Goal: Task Accomplishment & Management: Complete application form

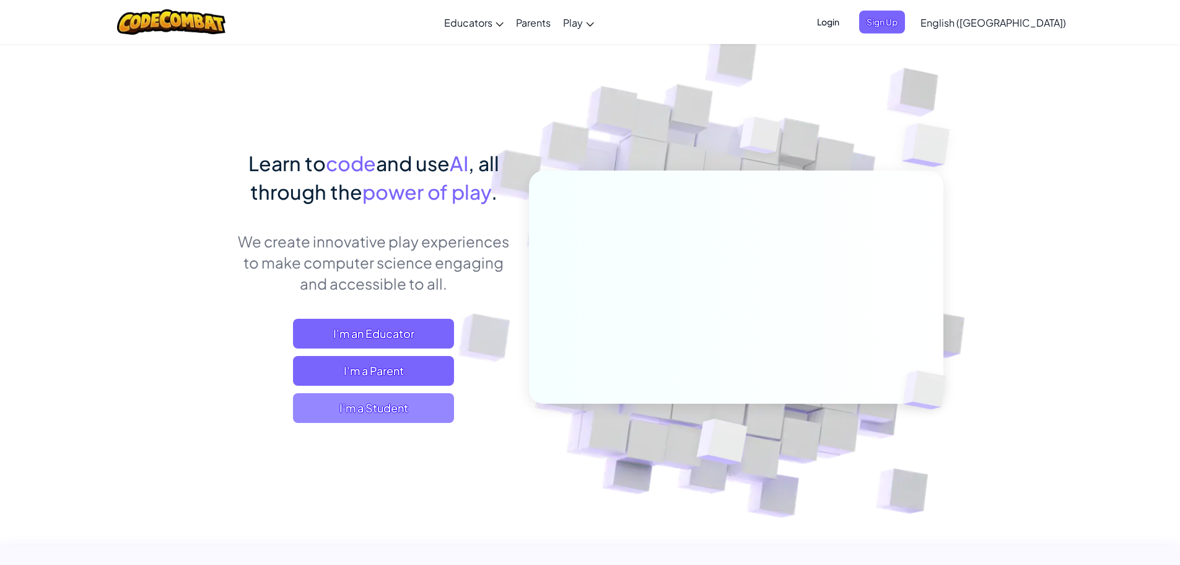
click at [397, 405] on span "I'm a Student" at bounding box center [373, 408] width 161 height 30
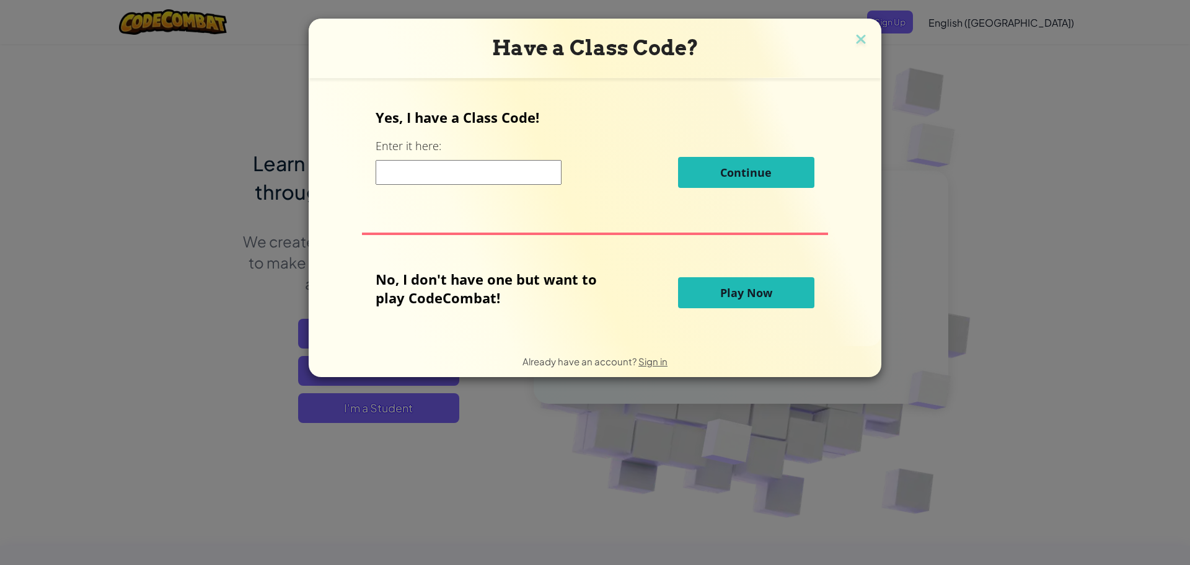
click at [479, 159] on div "Continue" at bounding box center [595, 172] width 438 height 31
click at [494, 162] on input at bounding box center [469, 172] width 186 height 25
type input "PaperDrawLong"
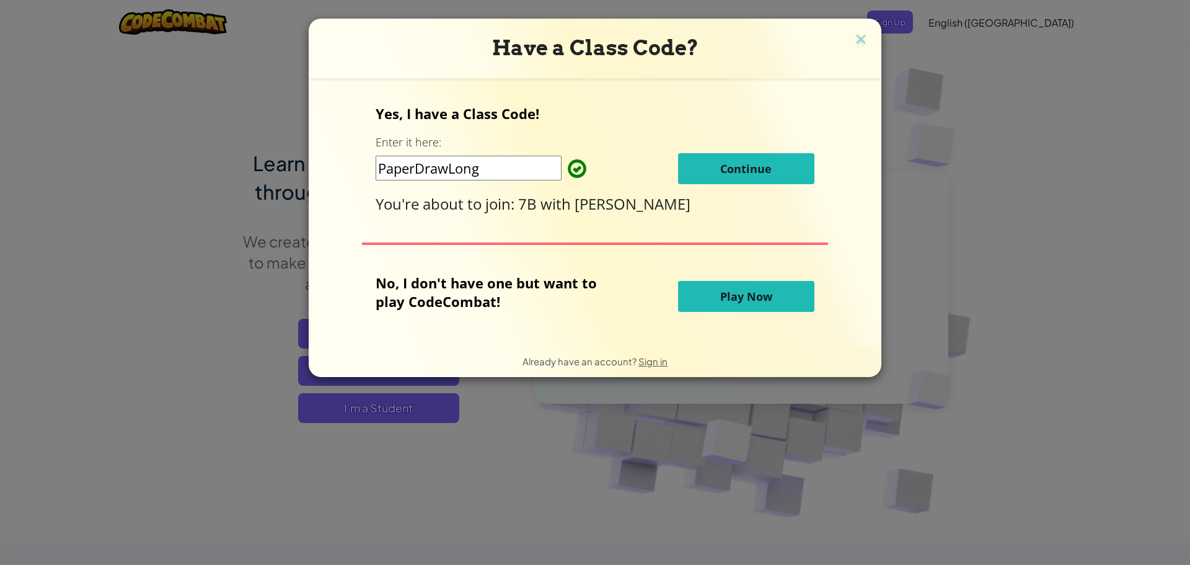
click at [716, 169] on button "Continue" at bounding box center [746, 168] width 136 height 31
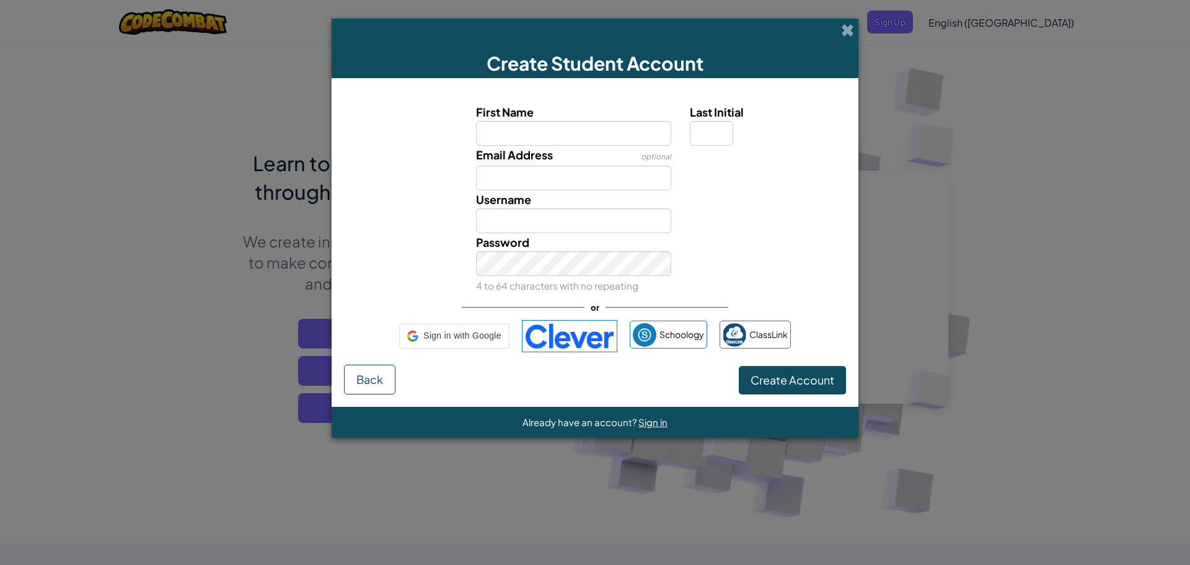
click at [716, 169] on div "Email Address optional" at bounding box center [595, 168] width 514 height 45
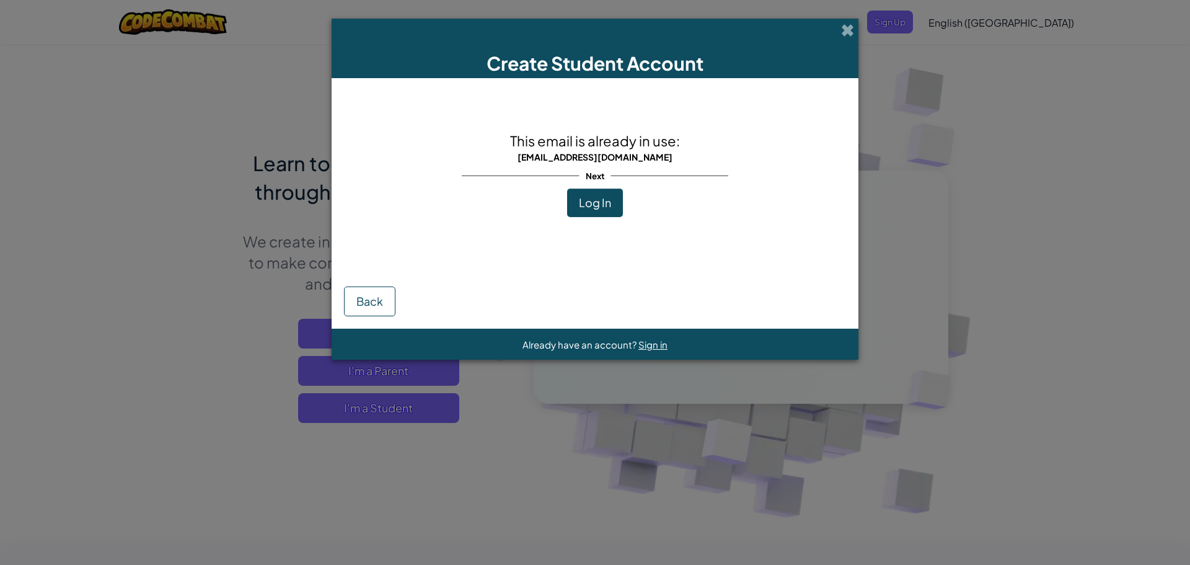
click at [600, 188] on div "Next" at bounding box center [595, 175] width 266 height 25
click at [602, 193] on button "Log In" at bounding box center [595, 202] width 56 height 29
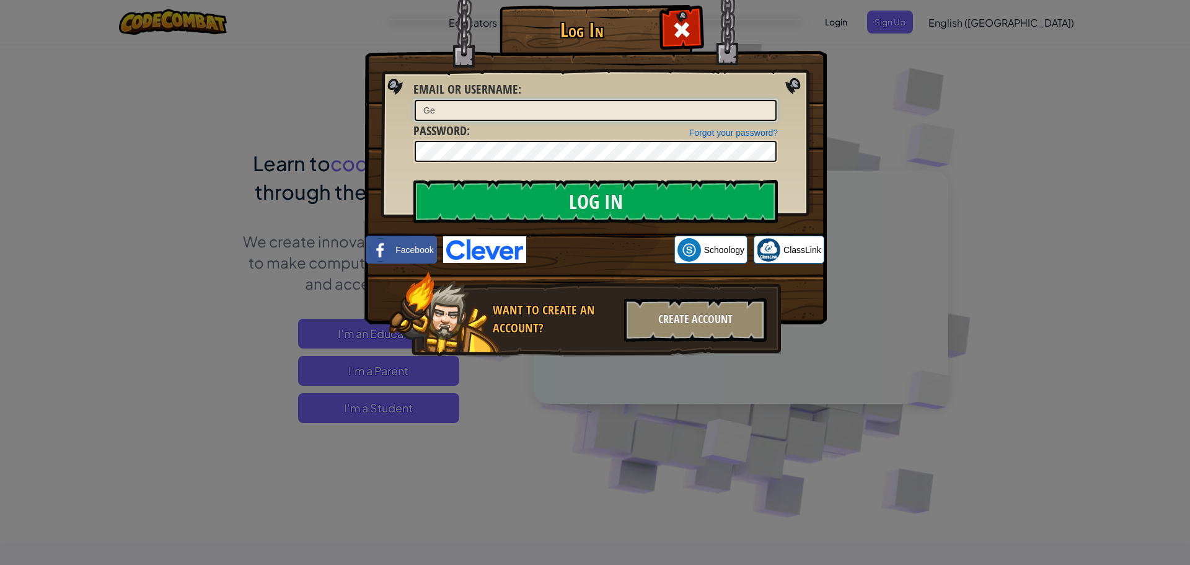
type input "G"
type input "[EMAIL_ADDRESS][DOMAIN_NAME]"
click at [413, 180] on input "Log In" at bounding box center [595, 201] width 364 height 43
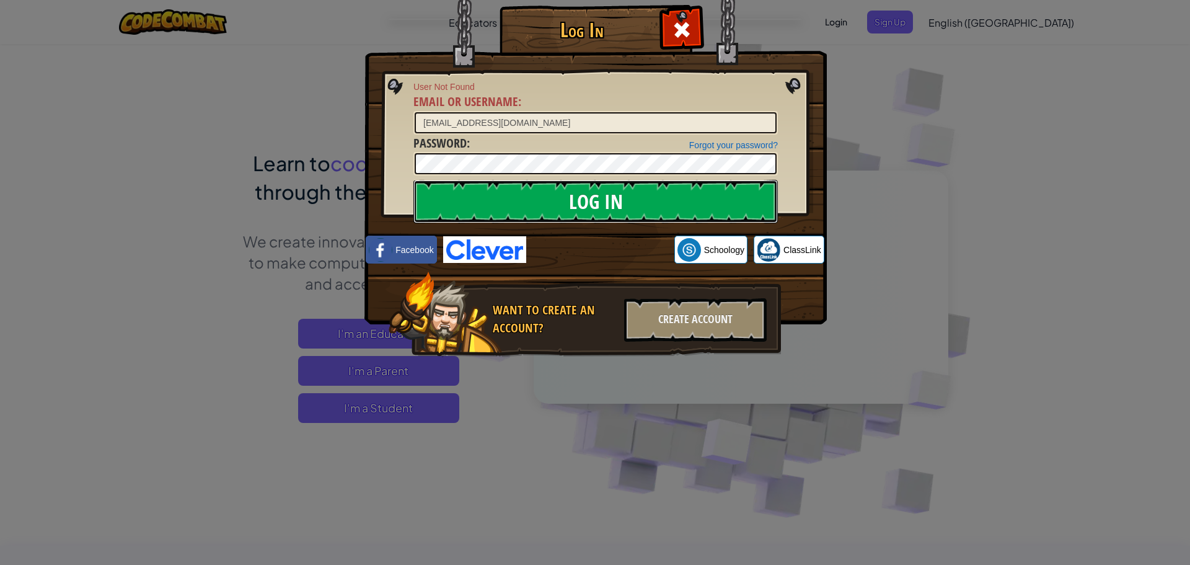
click at [599, 204] on input "Log In" at bounding box center [595, 201] width 364 height 43
click at [561, 190] on input "Log In" at bounding box center [595, 201] width 364 height 43
click at [550, 120] on input "[EMAIL_ADDRESS][DOMAIN_NAME]" at bounding box center [596, 122] width 362 height 21
click at [359, 159] on div "Log In User Not Found Email or Username : [EMAIL_ADDRESS][DOMAIN_NAME] Forgot y…" at bounding box center [595, 282] width 1190 height 565
